Goal: Task Accomplishment & Management: Use online tool/utility

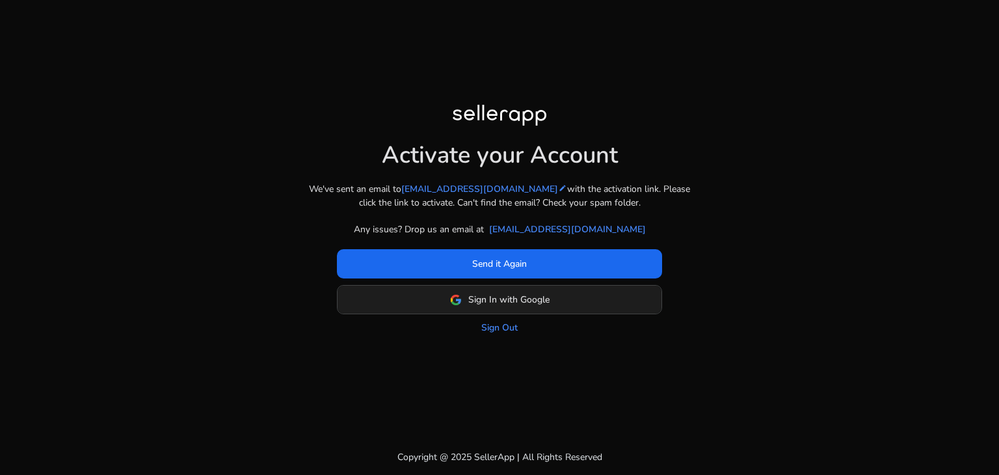
click at [524, 300] on span "Sign In with Google" at bounding box center [508, 300] width 81 height 14
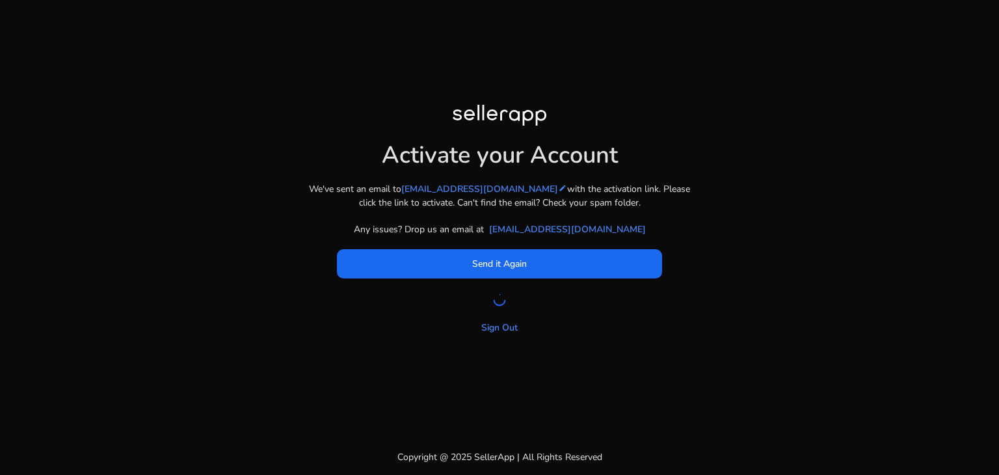
click at [757, 328] on div "Activate your Account We've sent an email to cburian78@gmail.com edit with the …" at bounding box center [499, 220] width 727 height 230
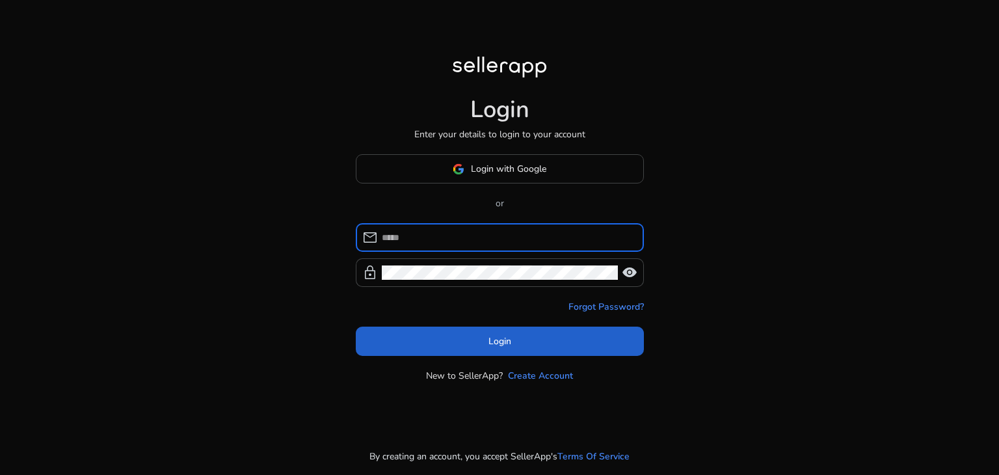
type input "**********"
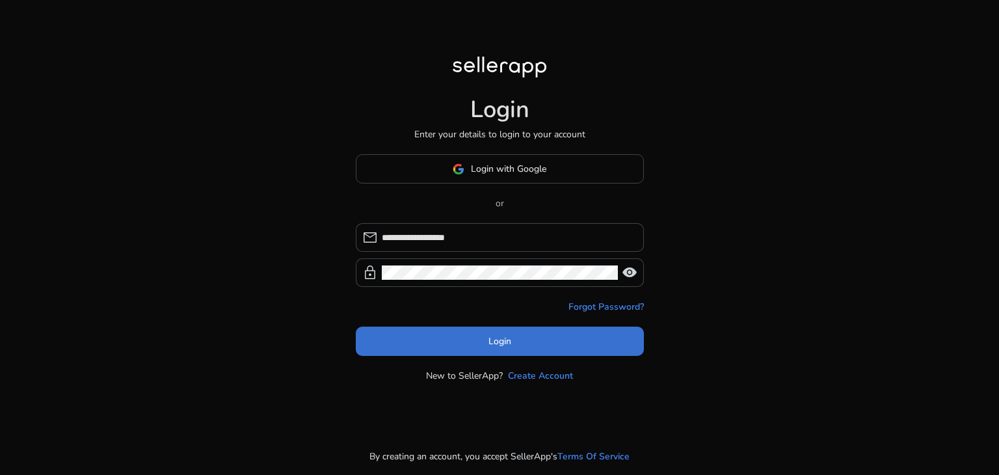
click at [496, 345] on span "Login" at bounding box center [499, 341] width 23 height 14
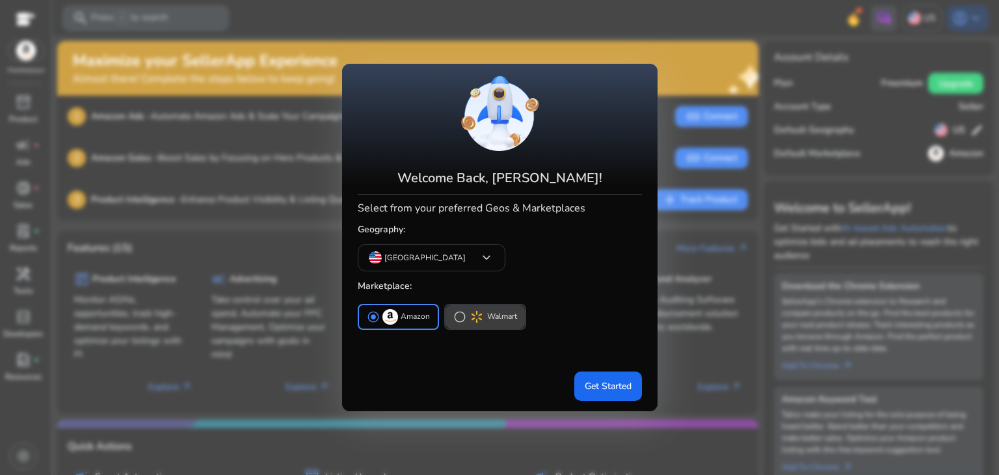
click at [460, 317] on span "radio_button_unchecked" at bounding box center [459, 316] width 13 height 13
click at [402, 313] on p "Amazon" at bounding box center [415, 317] width 29 height 14
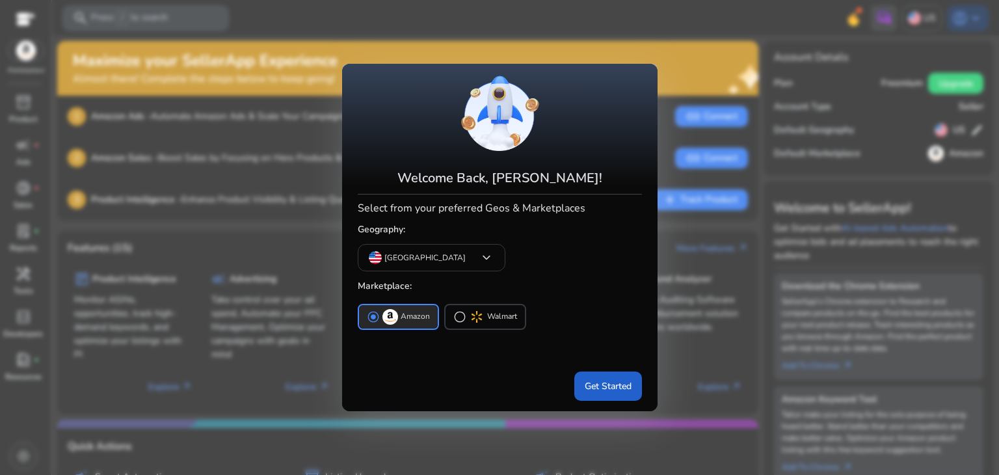
click at [617, 386] on span "Get Started" at bounding box center [608, 386] width 47 height 14
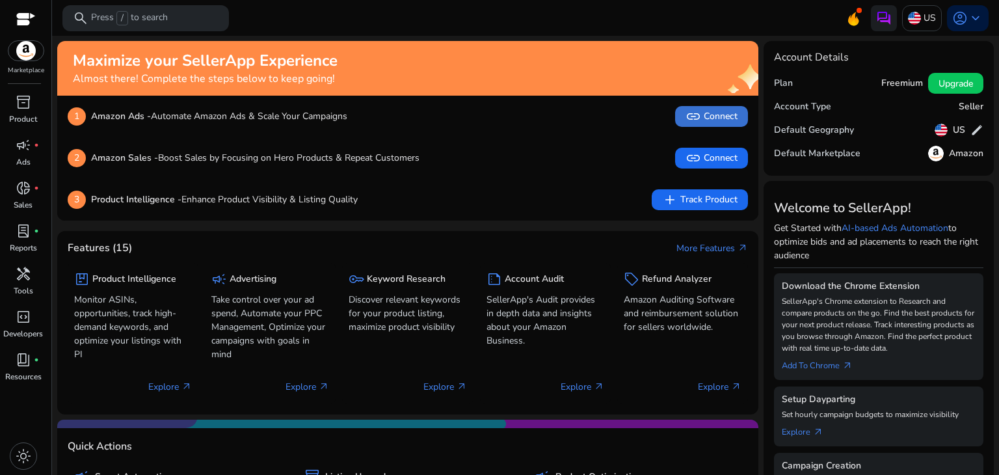
click at [713, 119] on span "link Connect" at bounding box center [711, 117] width 52 height 16
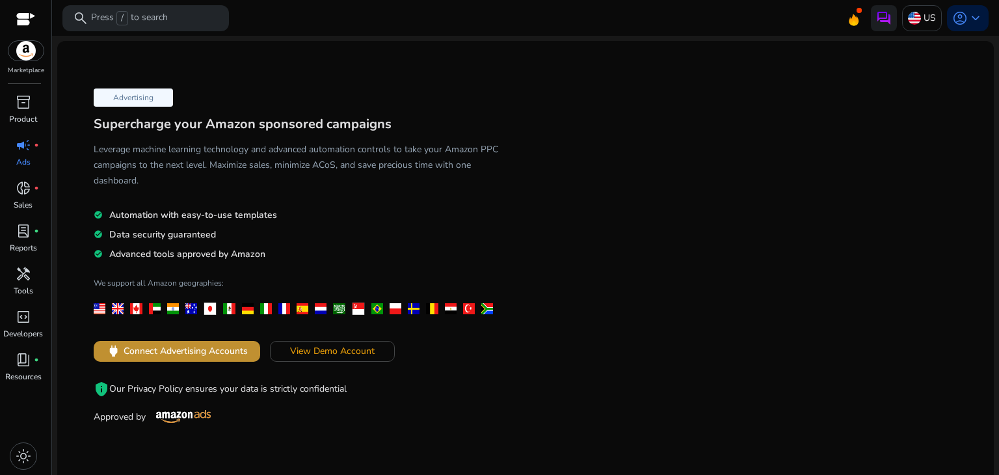
click at [195, 353] on span "Connect Advertising Accounts" at bounding box center [186, 351] width 124 height 14
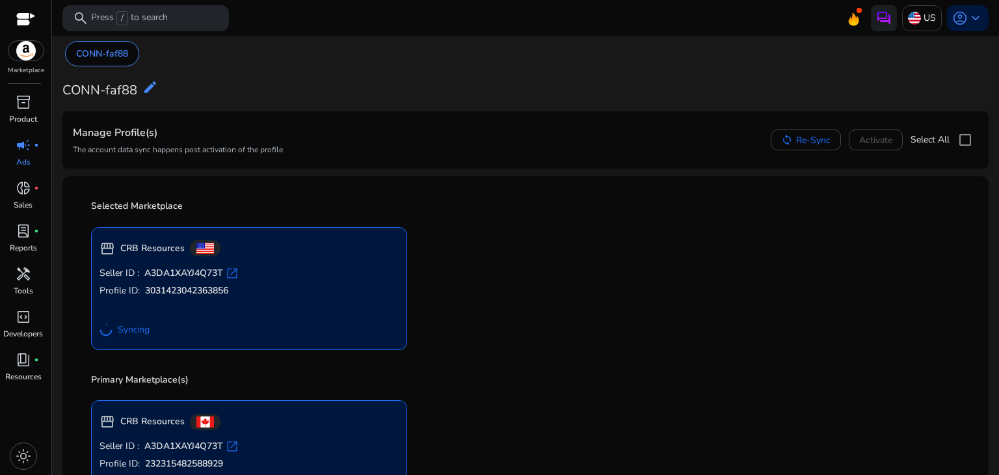
scroll to position [73, 0]
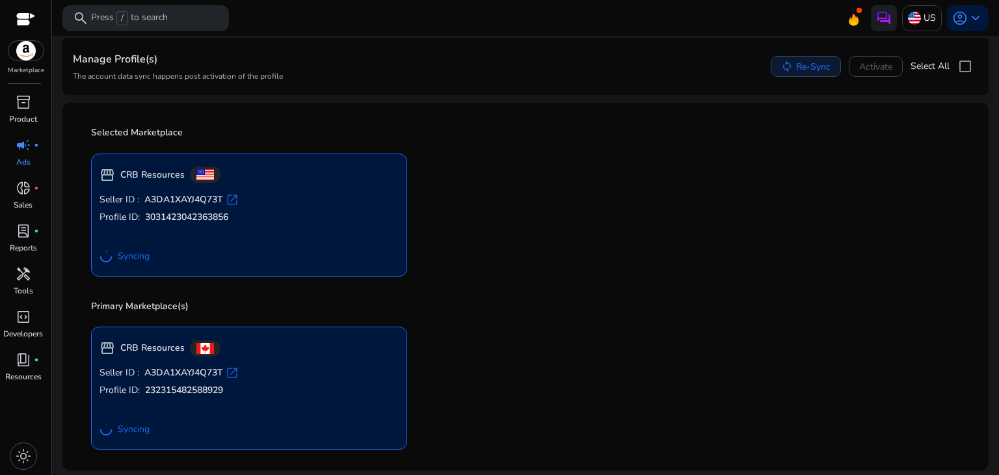
click at [801, 64] on span "Re-Sync" at bounding box center [813, 67] width 34 height 14
click at [23, 194] on span "donut_small" at bounding box center [24, 188] width 16 height 16
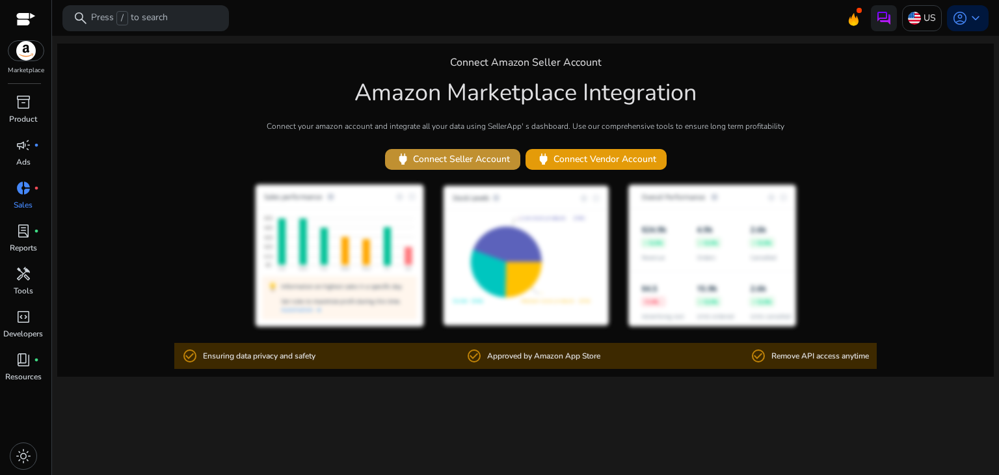
click at [455, 165] on span "power Connect Seller Account" at bounding box center [452, 159] width 114 height 15
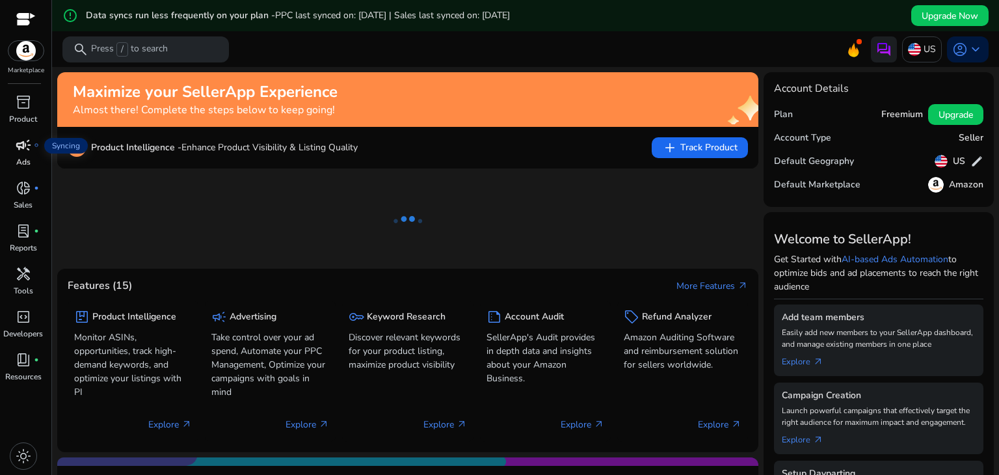
click at [26, 149] on span "campaign" at bounding box center [24, 145] width 16 height 16
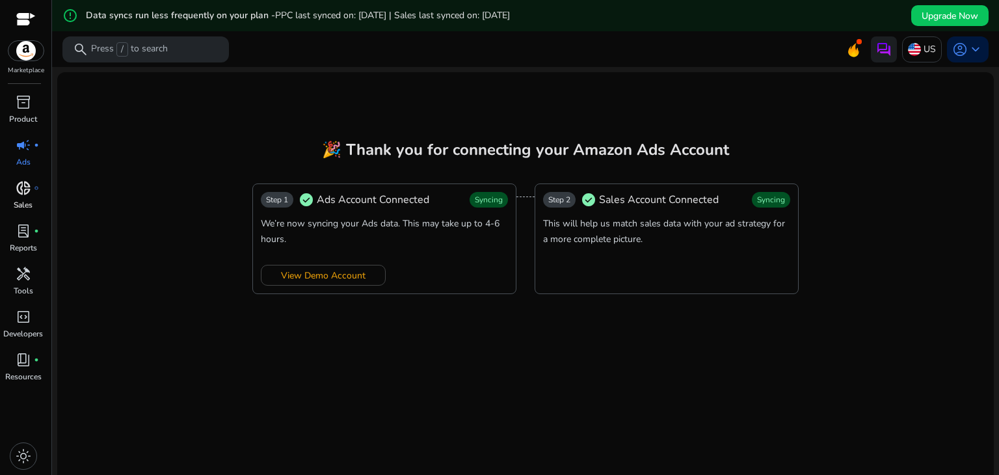
click at [25, 194] on span "donut_small" at bounding box center [24, 188] width 16 height 16
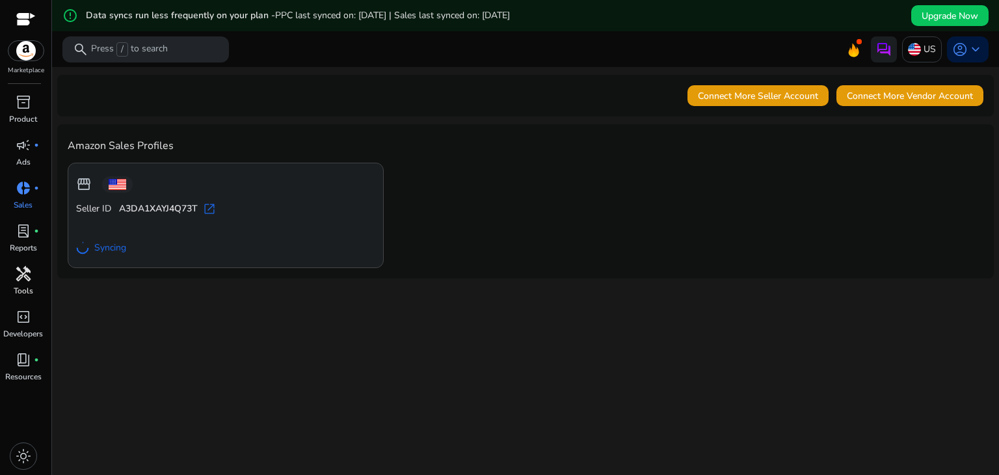
click at [26, 281] on span "handyman" at bounding box center [24, 274] width 16 height 16
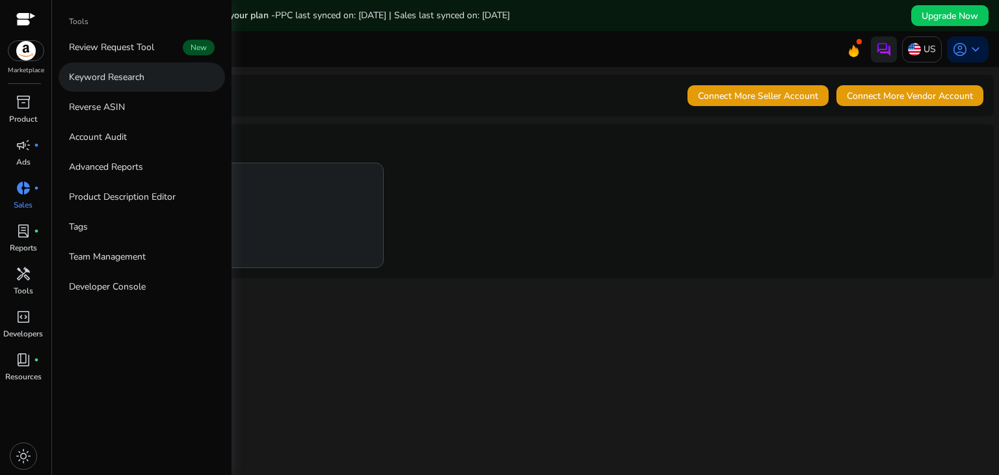
click at [122, 85] on link "Keyword Research" at bounding box center [142, 76] width 166 height 29
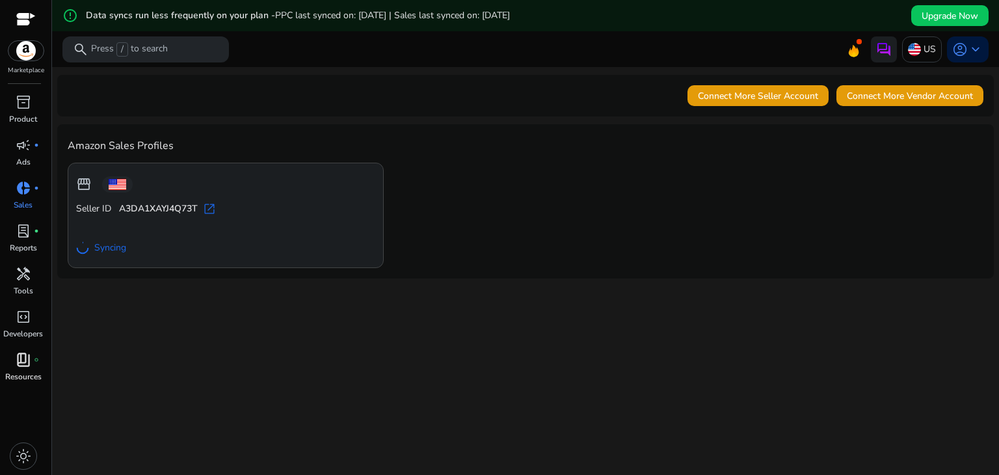
click at [22, 362] on span "book_4" at bounding box center [24, 360] width 16 height 16
click at [28, 370] on link "book_4 fiber_manual_record Resources" at bounding box center [23, 370] width 46 height 43
click at [21, 21] on div at bounding box center [26, 20] width 20 height 15
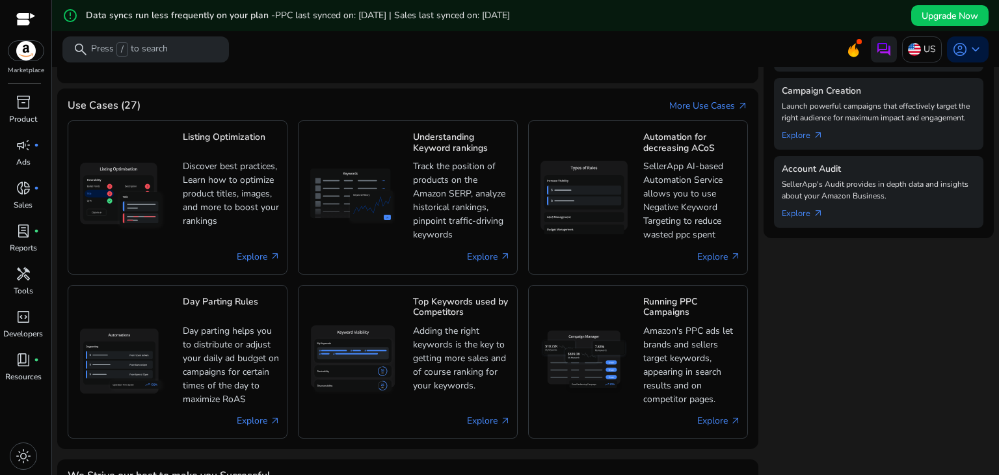
scroll to position [519, 0]
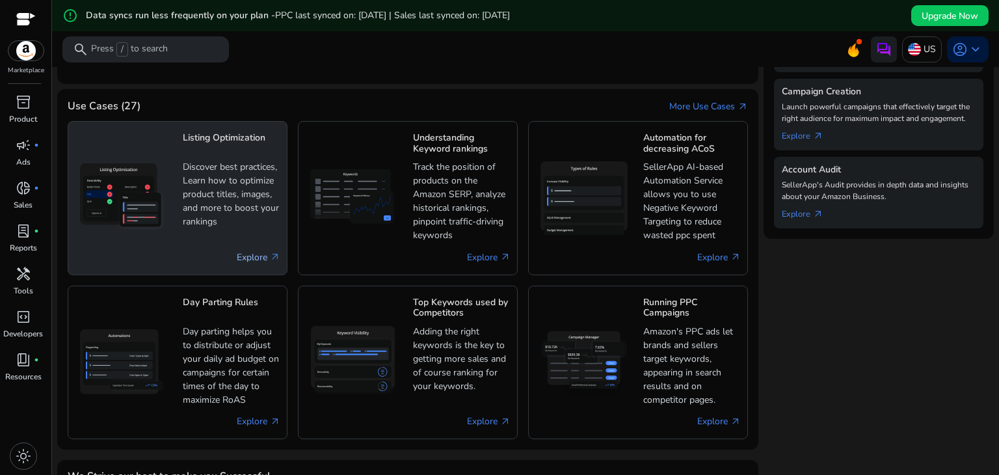
click at [254, 254] on link "Explore arrow_outward" at bounding box center [259, 257] width 44 height 14
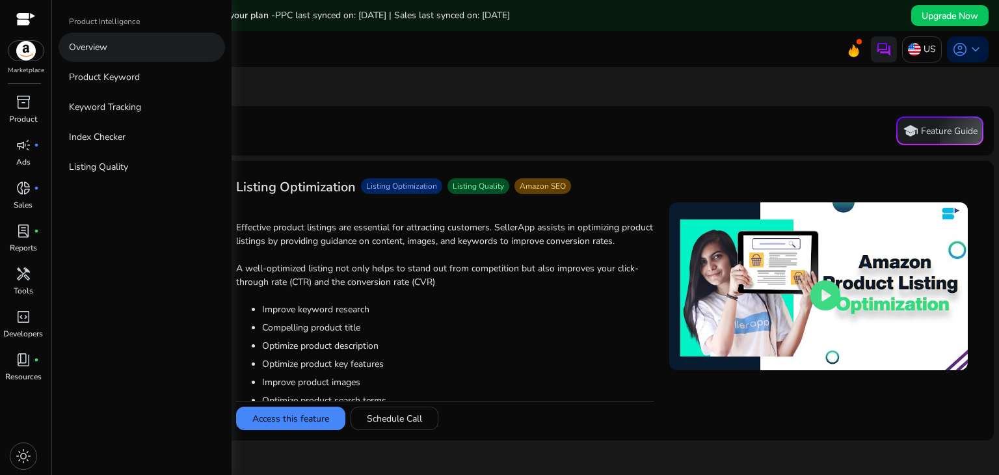
click at [94, 49] on p "Overview" at bounding box center [88, 47] width 38 height 14
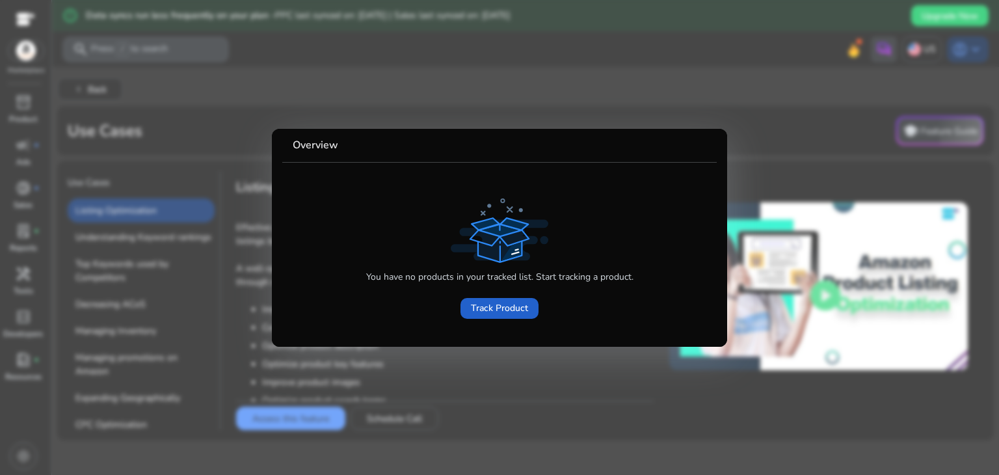
click at [490, 305] on span "Track Product" at bounding box center [499, 308] width 57 height 14
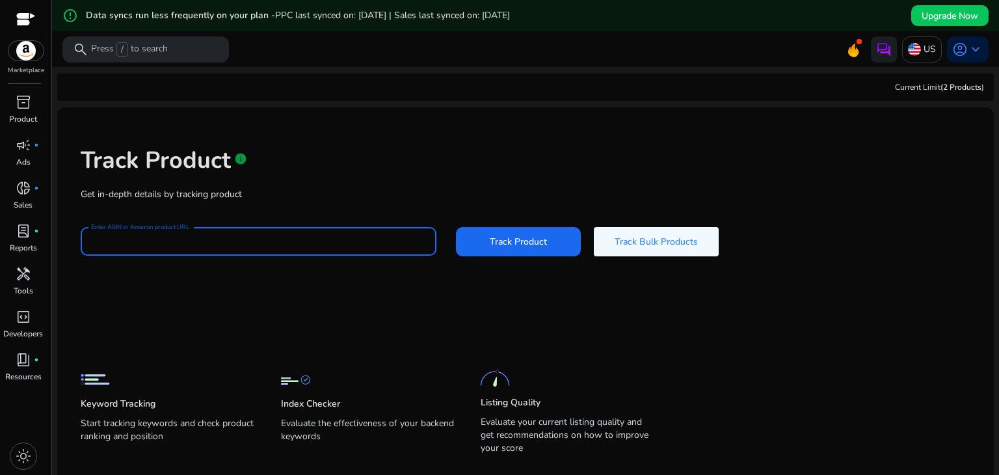
click at [167, 243] on input "Enter ASIN or Amazon product URL" at bounding box center [258, 241] width 335 height 14
click at [456, 227] on button "Track Product" at bounding box center [518, 241] width 125 height 29
type input "*"
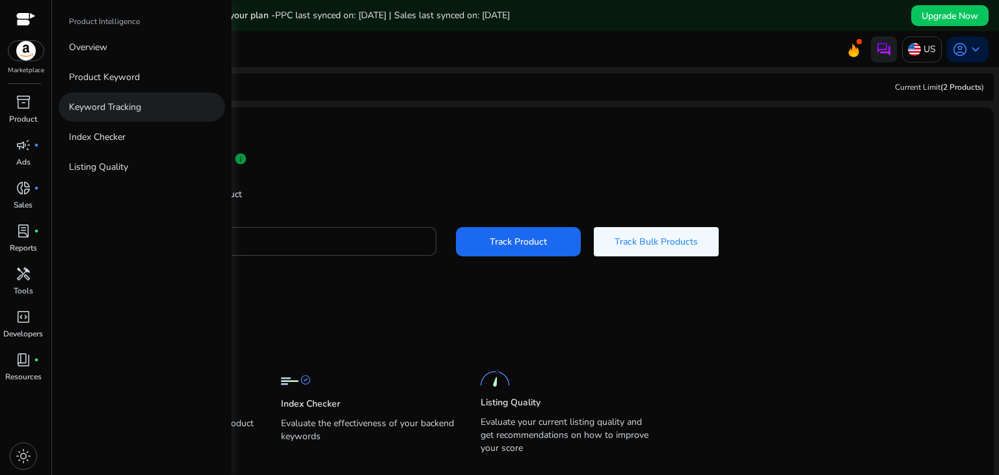
click at [122, 103] on p "Keyword Tracking" at bounding box center [105, 107] width 72 height 14
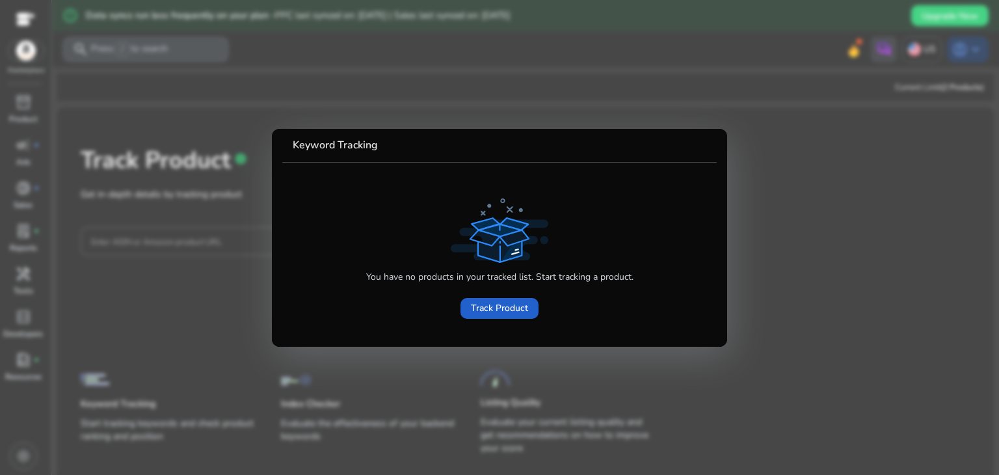
click at [492, 310] on span "Track Product" at bounding box center [499, 308] width 57 height 14
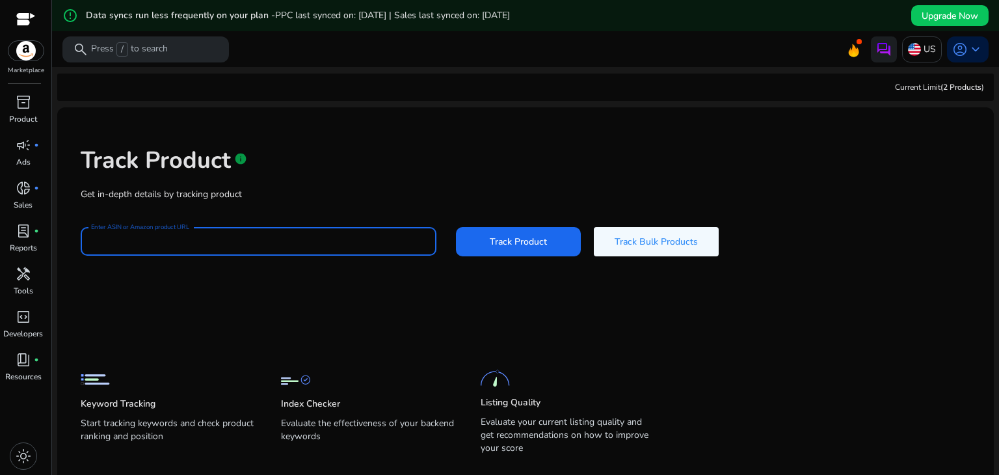
click at [211, 243] on input "Enter ASIN or Amazon product URL" at bounding box center [258, 241] width 335 height 14
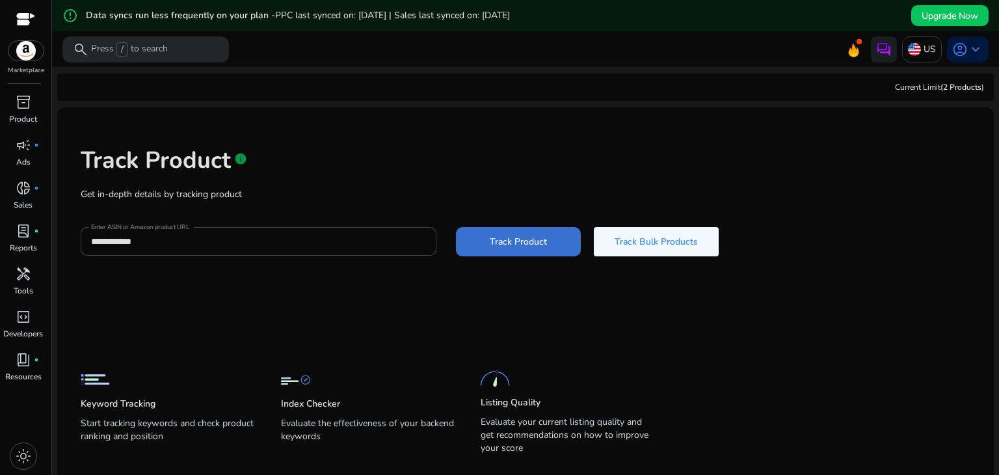
click at [549, 241] on span at bounding box center [518, 241] width 125 height 31
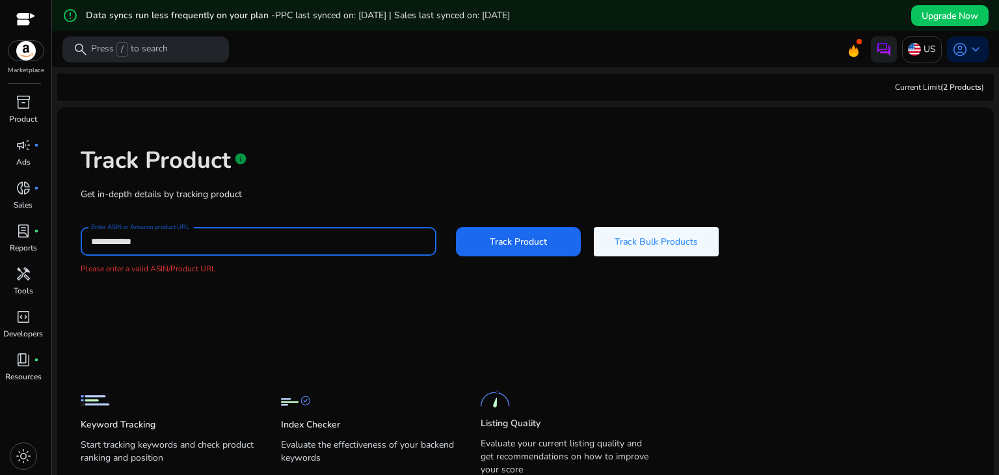
click at [279, 234] on input "**********" at bounding box center [258, 241] width 335 height 14
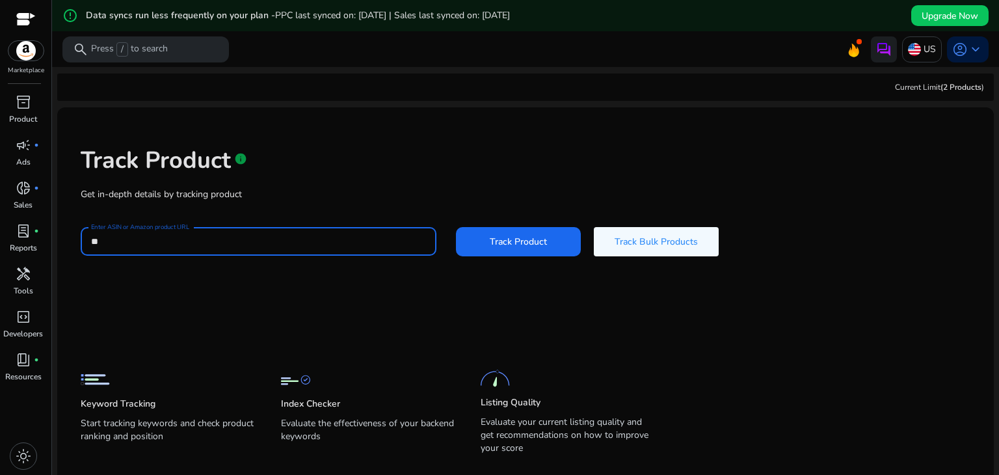
type input "*"
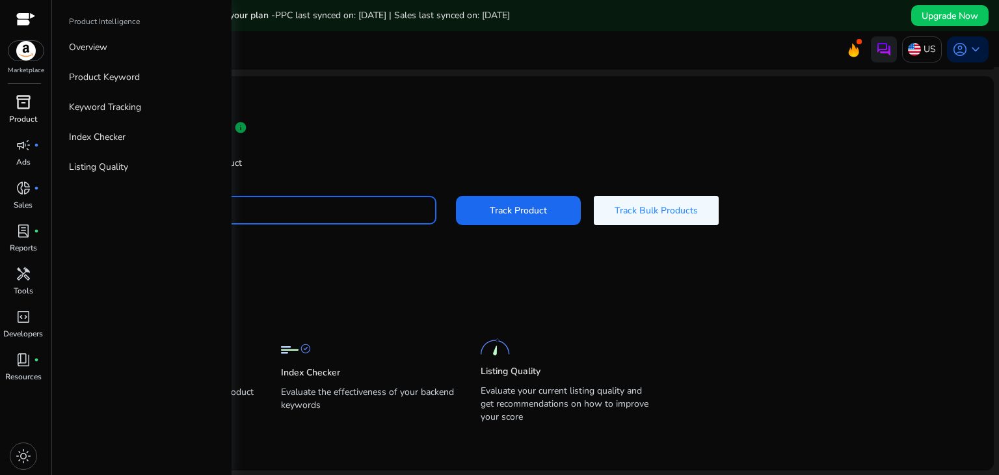
click at [23, 105] on span "inventory_2" at bounding box center [24, 102] width 16 height 16
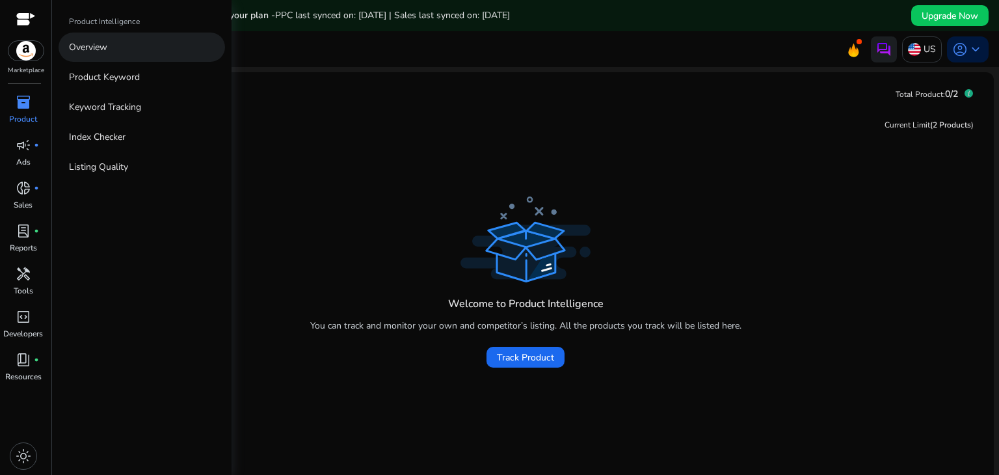
click at [106, 53] on p "Overview" at bounding box center [88, 47] width 38 height 14
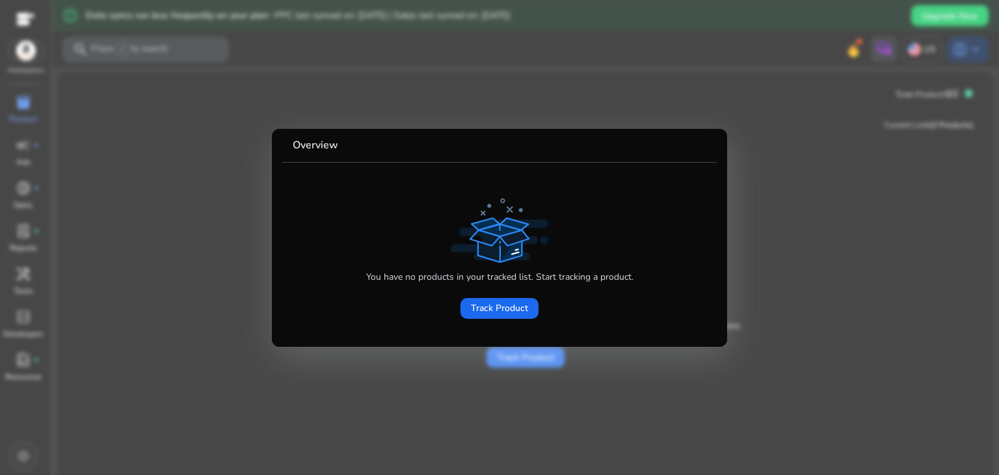
click at [767, 179] on div at bounding box center [499, 237] width 999 height 475
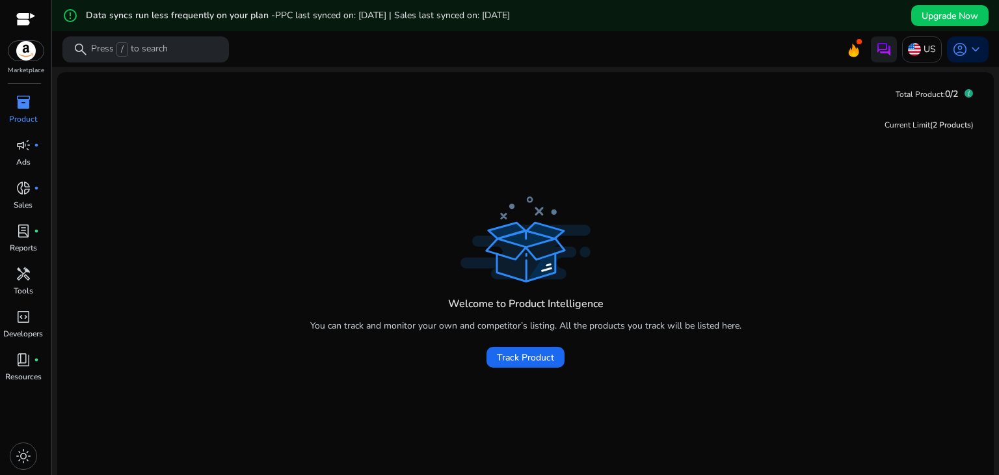
click at [767, 179] on div "Current Limit (2 Products ) Welcome to Product Intelligence You can track and m…" at bounding box center [526, 309] width 916 height 408
click at [29, 157] on p "Ads" at bounding box center [23, 162] width 14 height 12
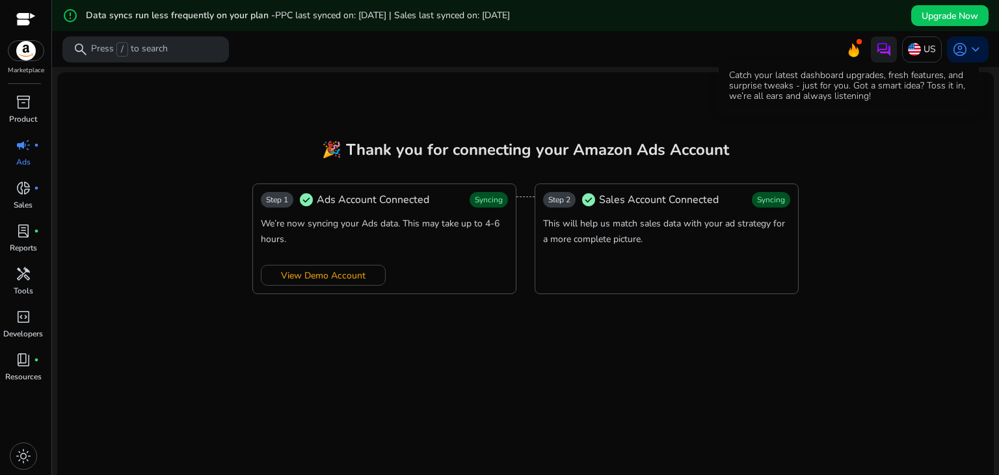
click at [850, 50] on icon at bounding box center [854, 51] width 10 height 14
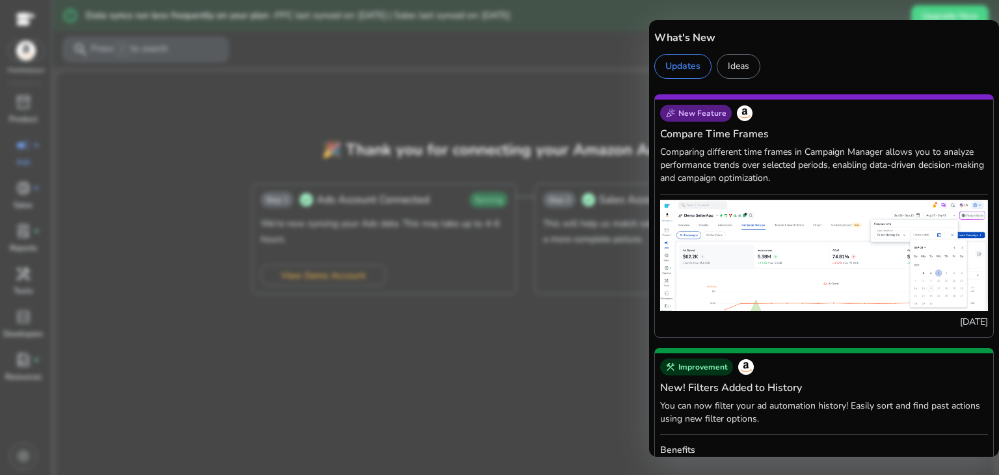
click at [618, 77] on div at bounding box center [499, 237] width 999 height 475
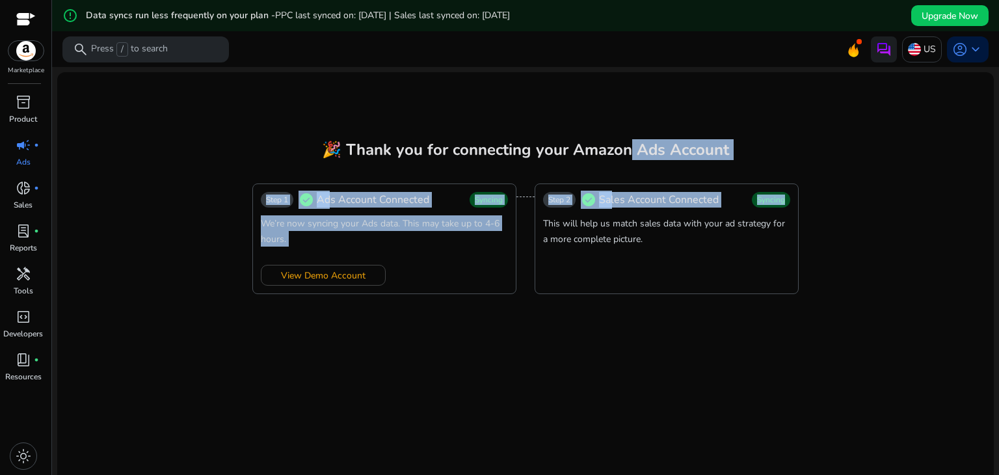
drag, startPoint x: 618, startPoint y: 77, endPoint x: 836, endPoint y: 85, distance: 218.6
click at [836, 85] on mat-card "🎉 Thank you for connecting your Amazon Ads Account Step 1 check_circle Ads Acco…" at bounding box center [525, 293] width 936 height 442
click at [887, 185] on mat-card "🎉 Thank you for connecting your Amazon Ads Account Step 1 check_circle Ads Acco…" at bounding box center [525, 293] width 936 height 442
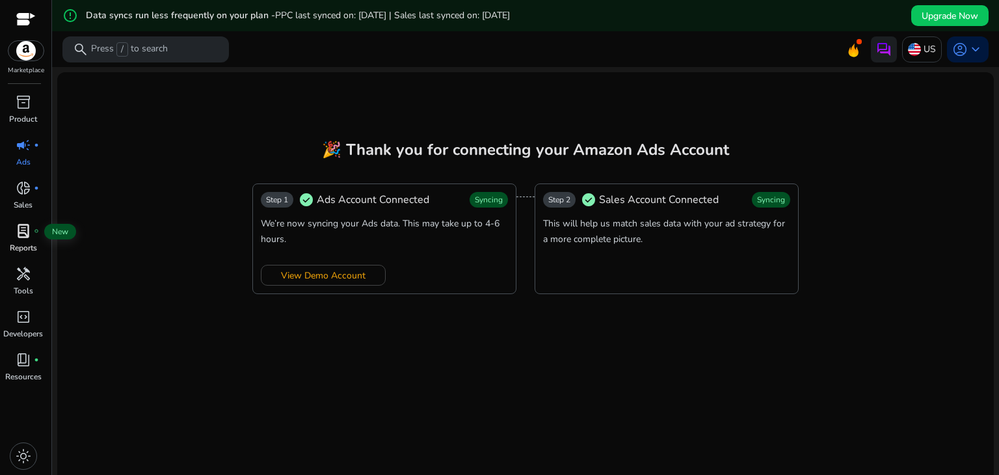
click at [27, 232] on span "lab_profile" at bounding box center [24, 231] width 16 height 16
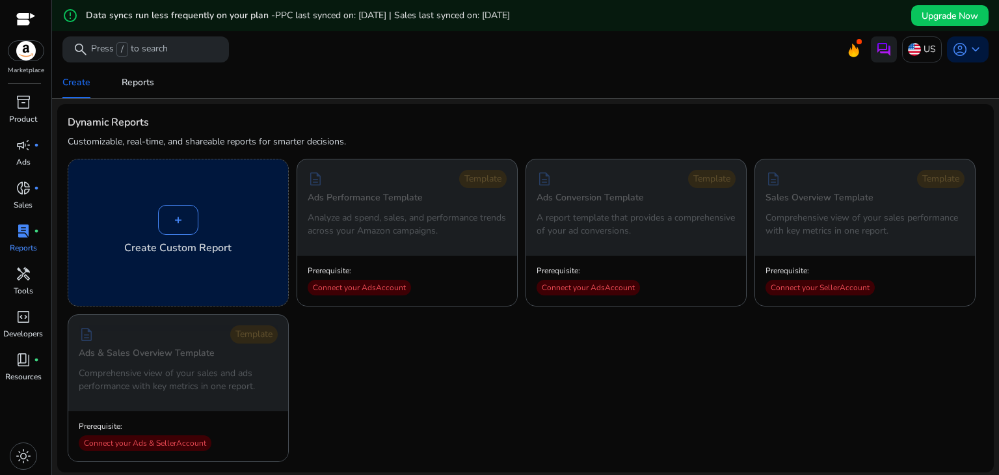
click at [176, 217] on div "+" at bounding box center [178, 220] width 40 height 30
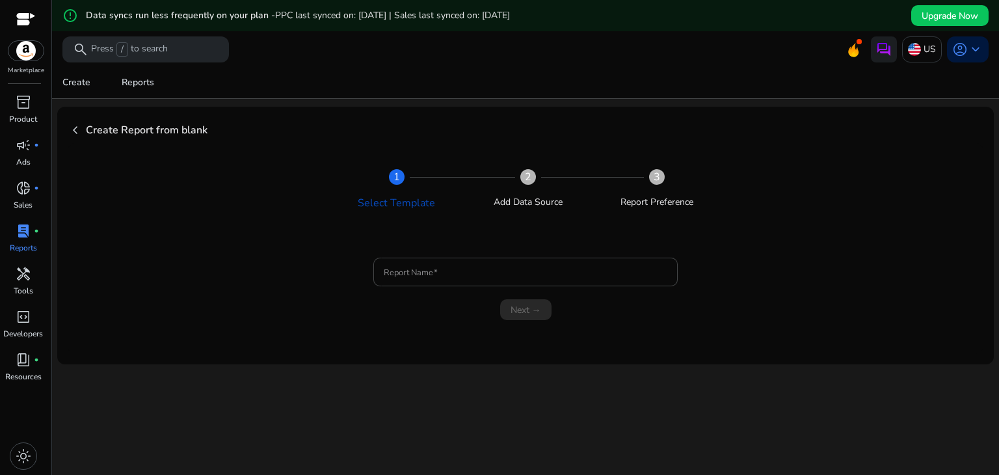
click at [77, 126] on span "chevron_left" at bounding box center [76, 130] width 16 height 16
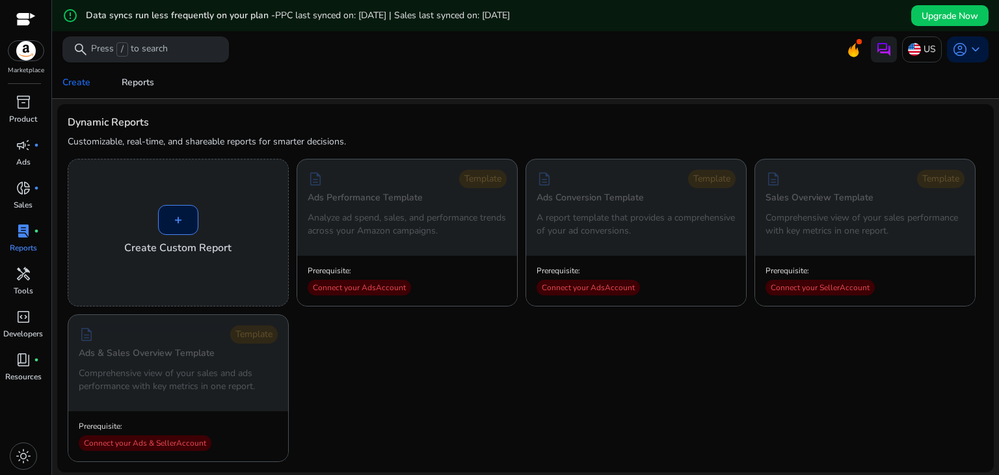
click at [138, 44] on p "Press / to search" at bounding box center [129, 49] width 77 height 14
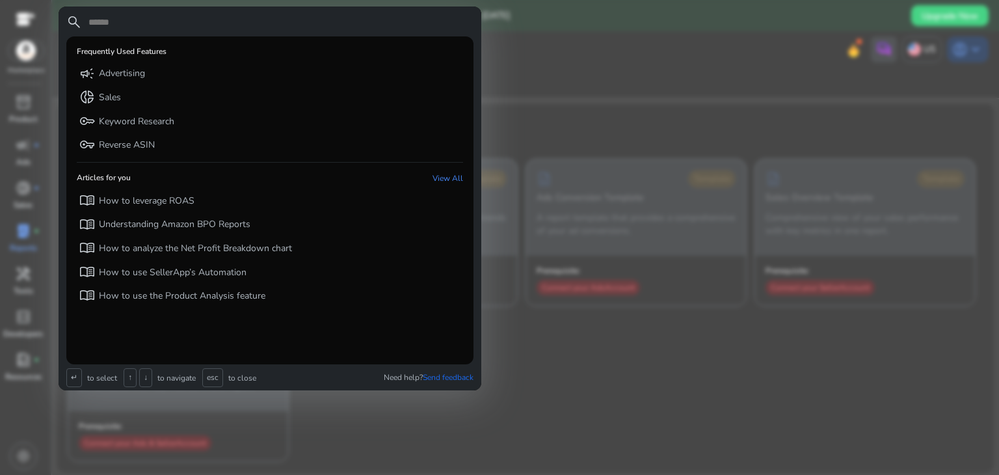
click at [609, 124] on div at bounding box center [499, 237] width 999 height 475
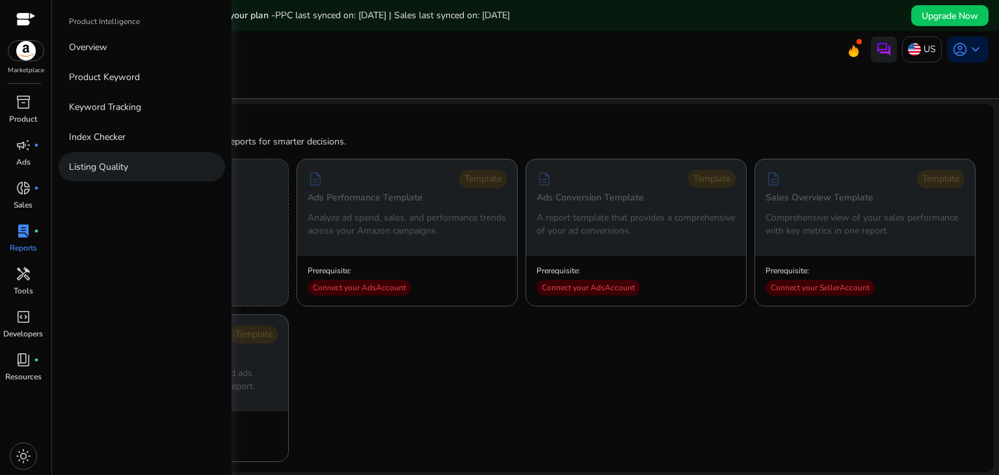
click at [124, 161] on p "Listing Quality" at bounding box center [98, 167] width 59 height 14
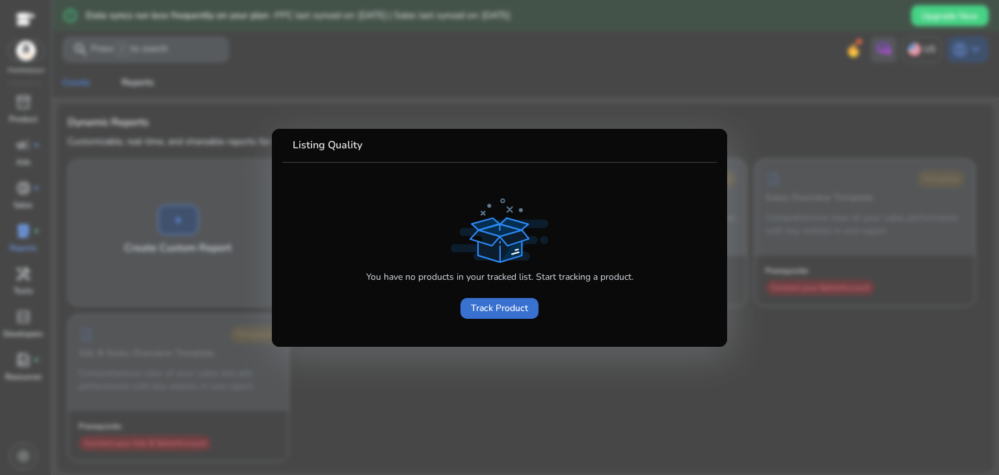
click at [502, 310] on span "Track Product" at bounding box center [499, 308] width 57 height 14
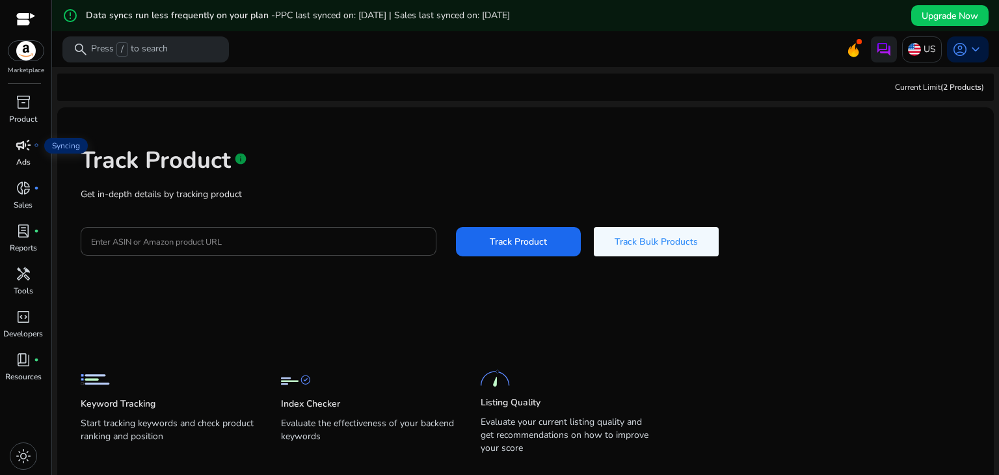
click at [27, 152] on span "campaign" at bounding box center [24, 145] width 16 height 16
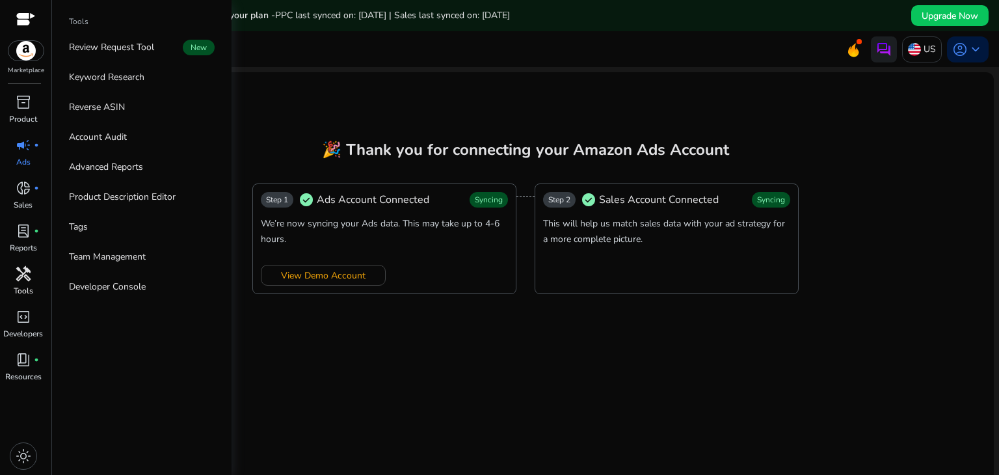
click at [21, 276] on span "handyman" at bounding box center [24, 274] width 16 height 16
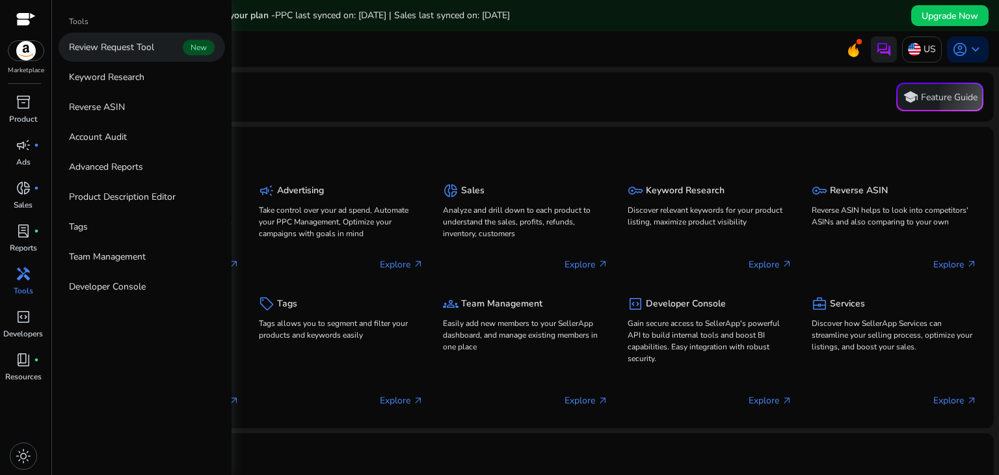
click at [132, 45] on p "Review Request Tool" at bounding box center [111, 47] width 85 height 14
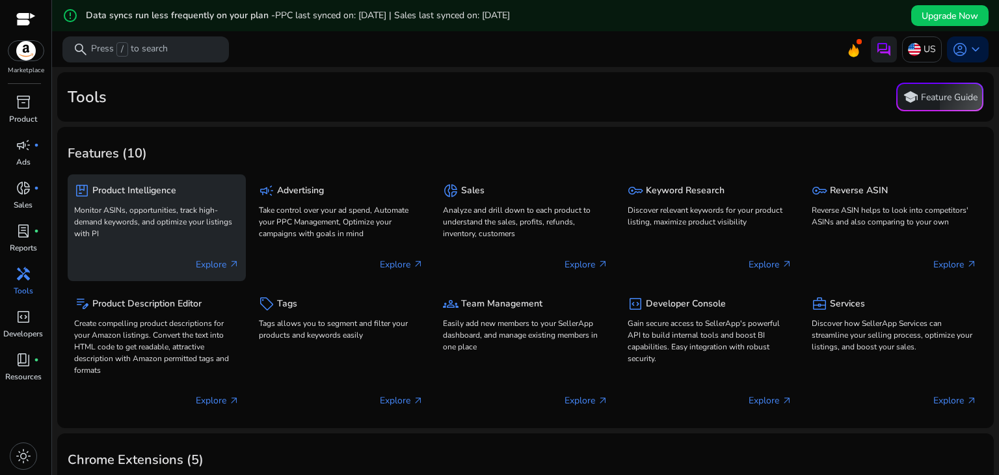
click at [213, 264] on p "Explore arrow_outward" at bounding box center [218, 265] width 44 height 14
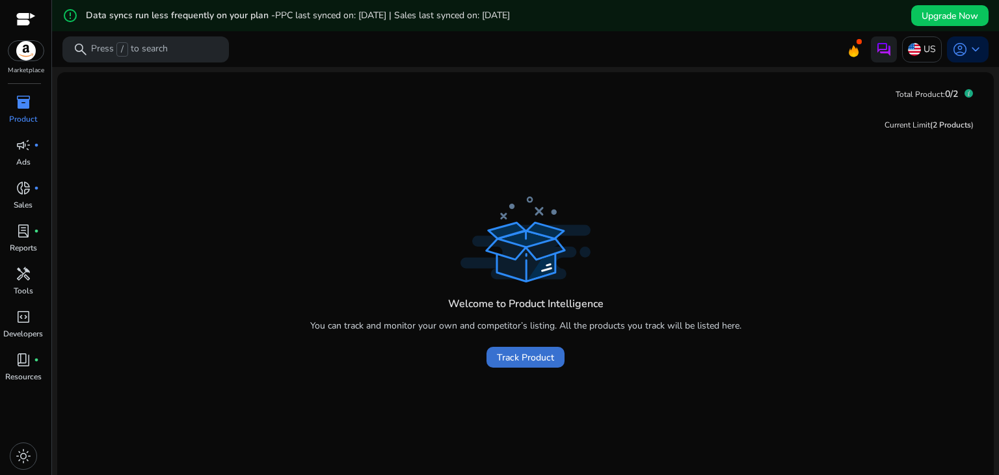
click at [521, 360] on span "Track Product" at bounding box center [525, 358] width 57 height 14
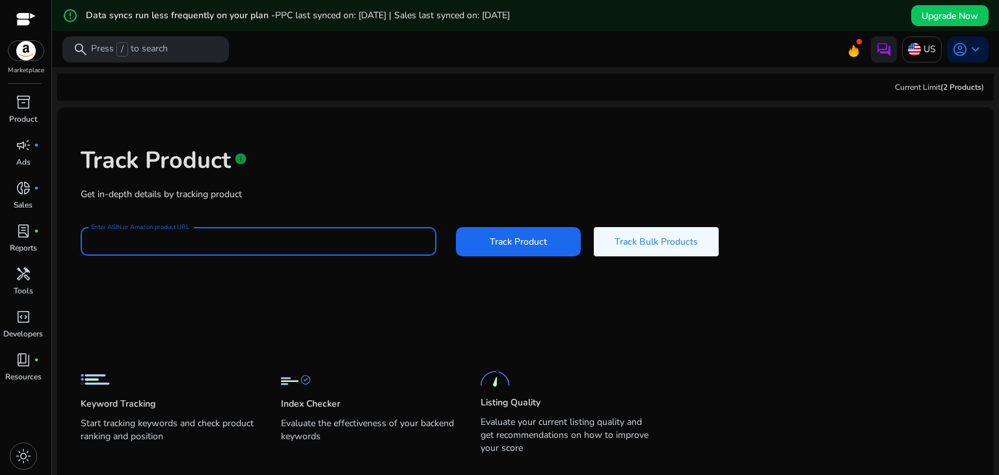
paste input "**********"
type input "**********"
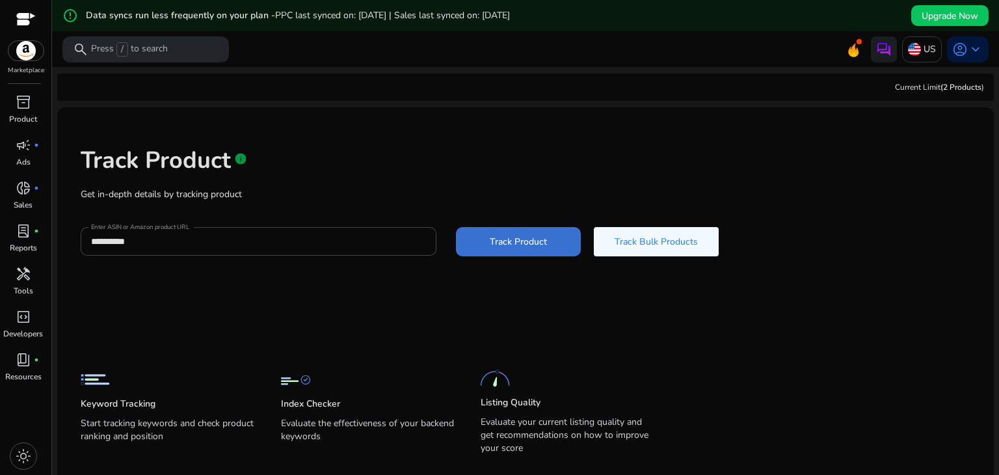
click at [523, 242] on span "Track Product" at bounding box center [518, 242] width 57 height 14
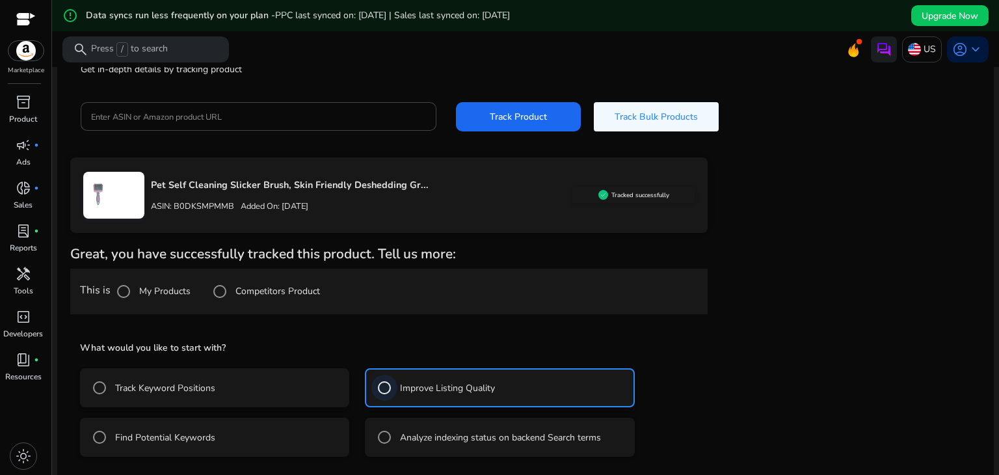
scroll to position [183, 0]
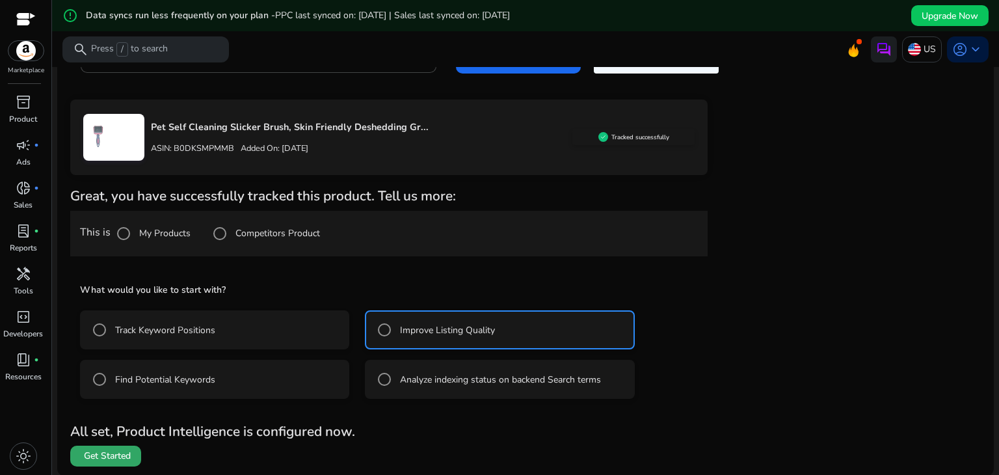
click at [114, 453] on span "Get Started" at bounding box center [107, 455] width 47 height 13
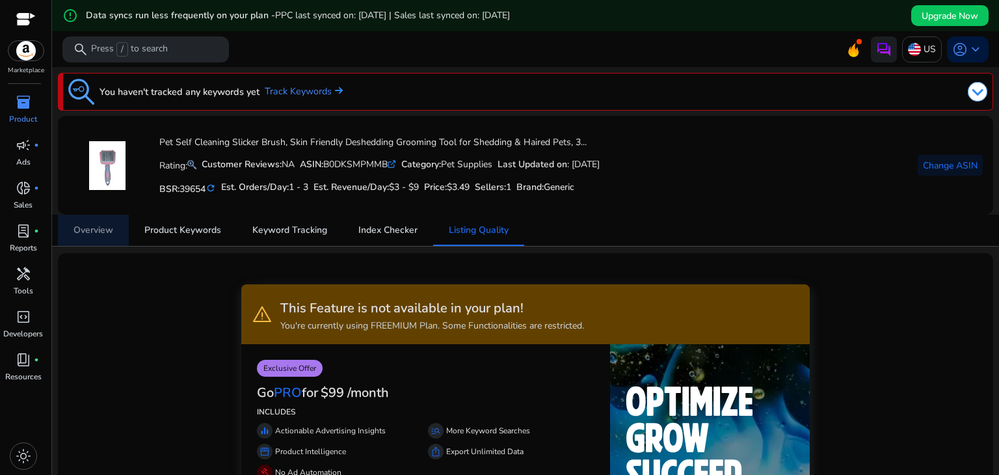
click at [102, 232] on span "Overview" at bounding box center [93, 230] width 40 height 9
drag, startPoint x: 79, startPoint y: 8, endPoint x: 245, endPoint y: 215, distance: 265.5
click at [245, 215] on link "Keyword Tracking" at bounding box center [290, 230] width 106 height 31
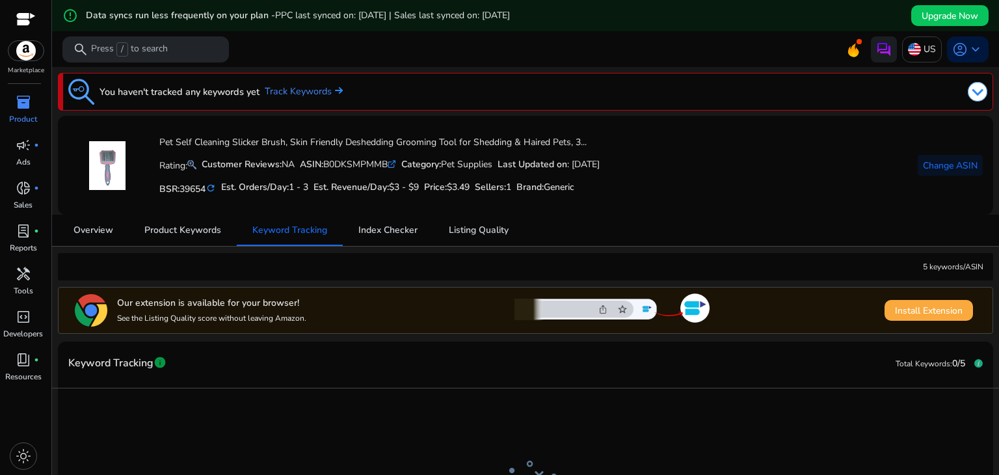
click at [918, 305] on span "Install Extension" at bounding box center [929, 311] width 68 height 14
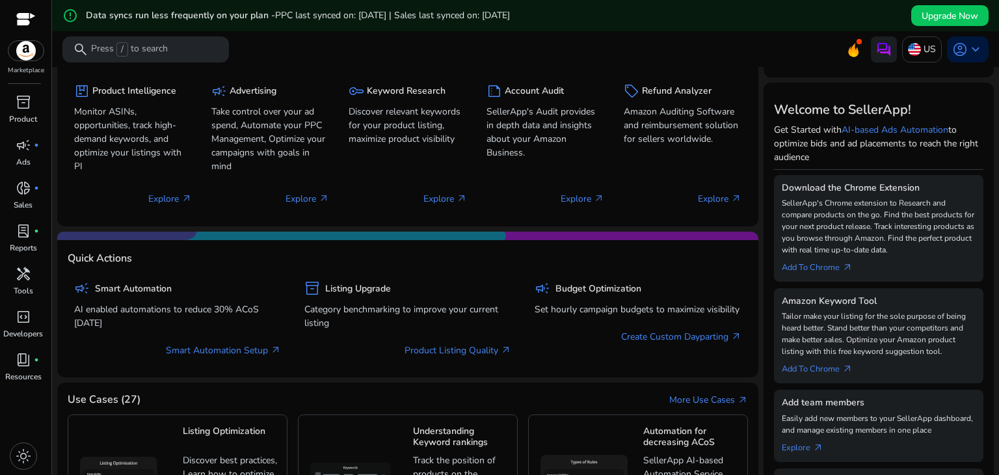
scroll to position [130, 0]
click at [825, 267] on link "Add To Chrome arrow_outward" at bounding box center [822, 264] width 81 height 18
click at [824, 367] on link "Add To Chrome arrow_outward" at bounding box center [822, 365] width 81 height 18
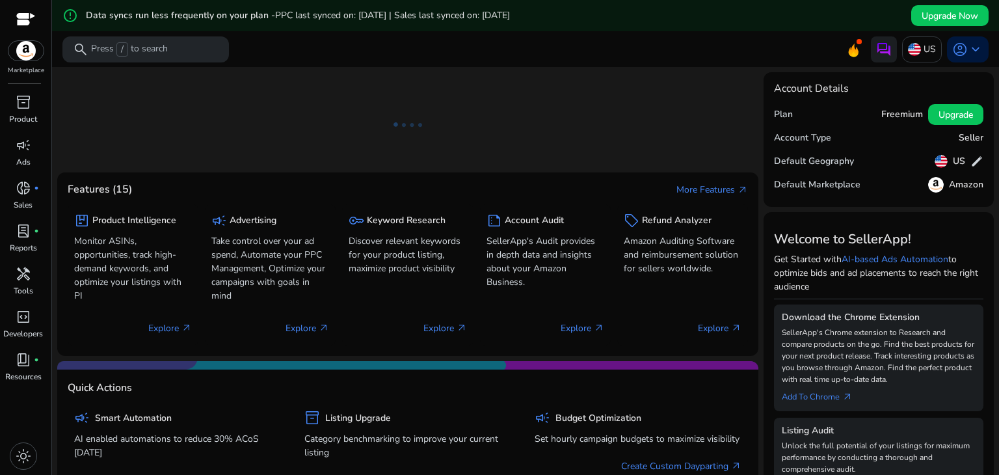
click at [25, 49] on img at bounding box center [25, 51] width 35 height 20
click at [26, 199] on p "Sales" at bounding box center [23, 205] width 19 height 12
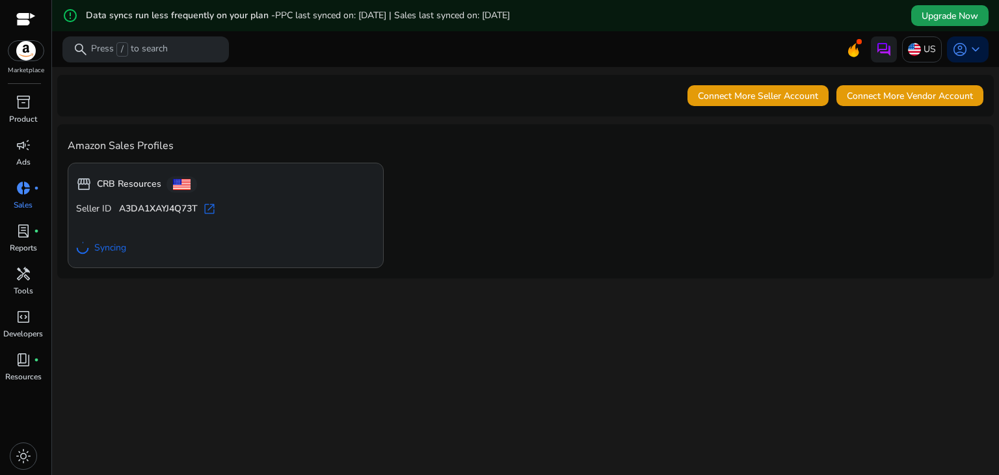
click at [945, 16] on span "Upgrade Now" at bounding box center [950, 16] width 57 height 14
click at [26, 367] on span "book_4" at bounding box center [24, 360] width 16 height 16
